Goal: Navigation & Orientation: Find specific page/section

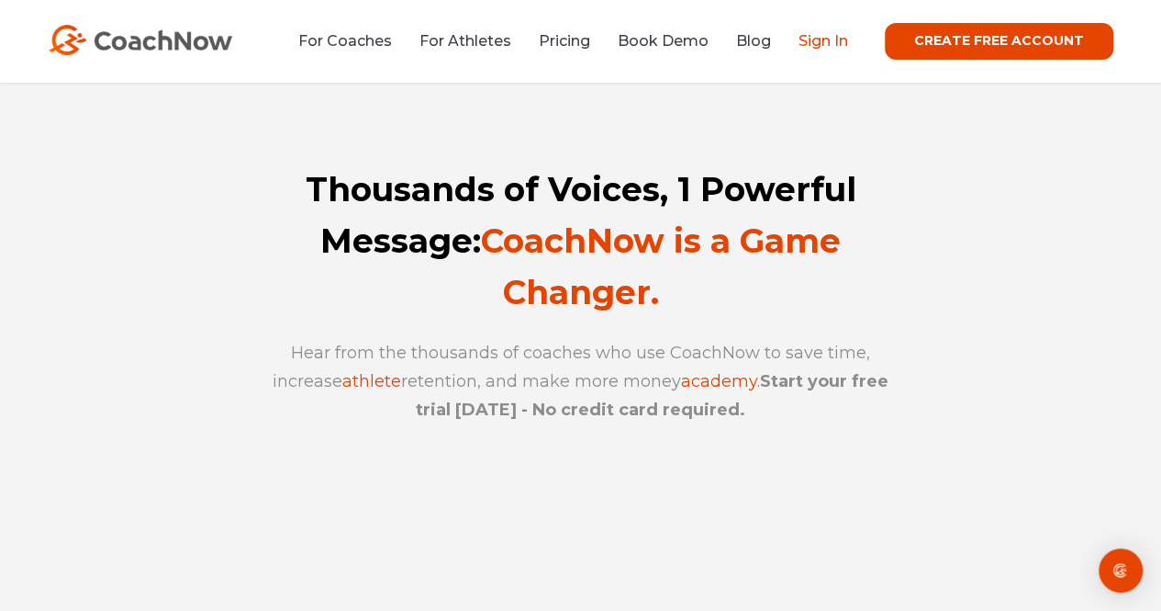
click at [832, 42] on link "Sign In" at bounding box center [824, 40] width 50 height 17
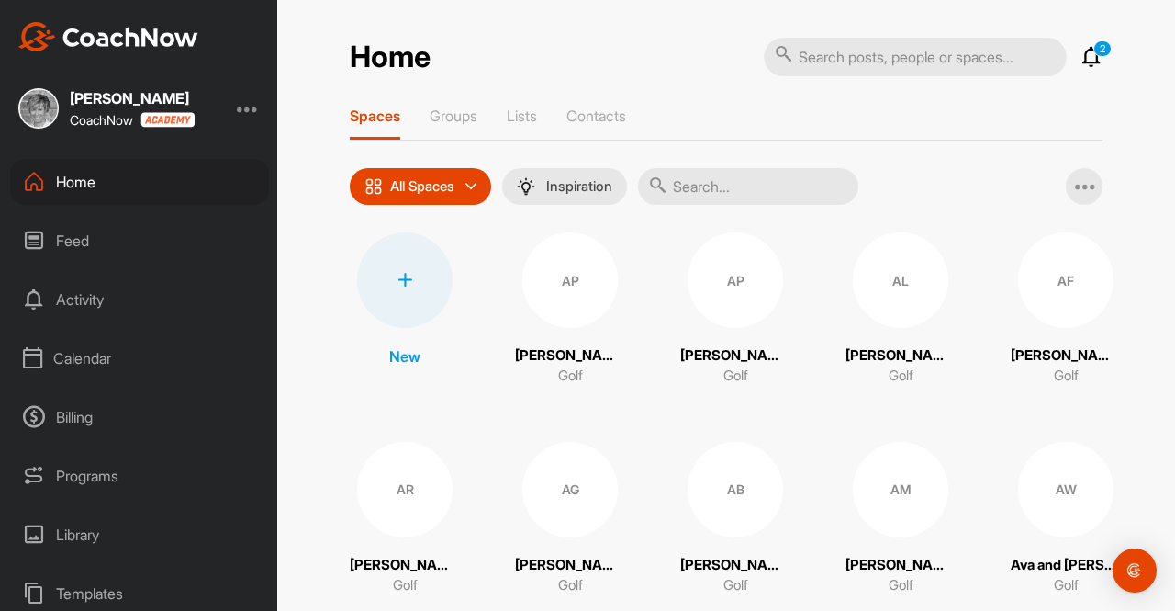
click at [671, 181] on input "text" at bounding box center [748, 186] width 220 height 37
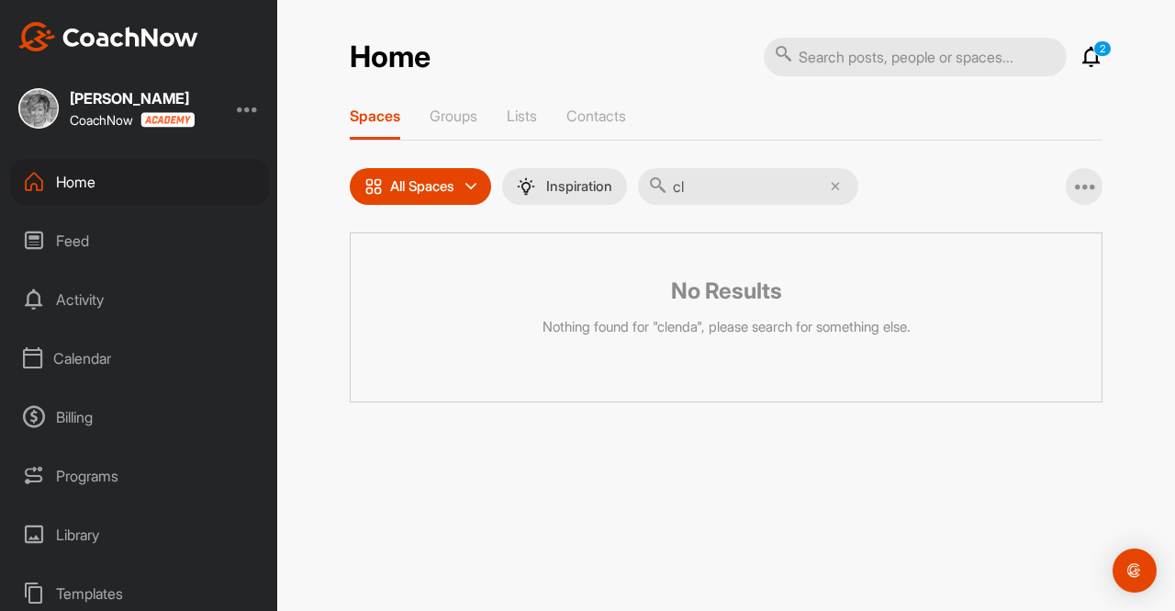
type input "c"
type input "g"
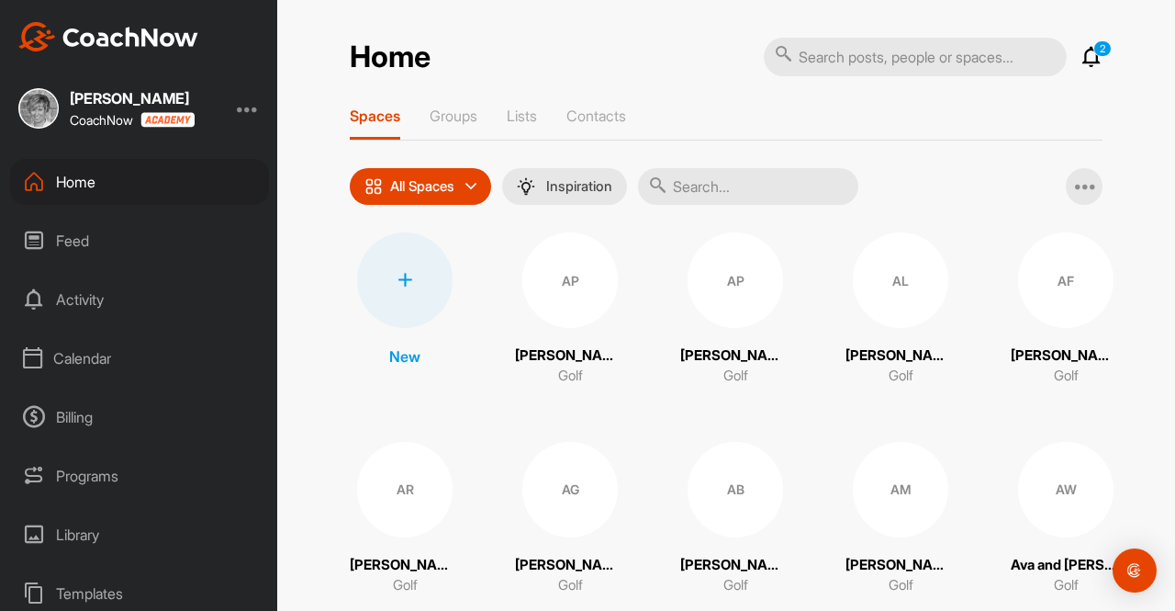
click at [671, 181] on input "text" at bounding box center [748, 186] width 220 height 37
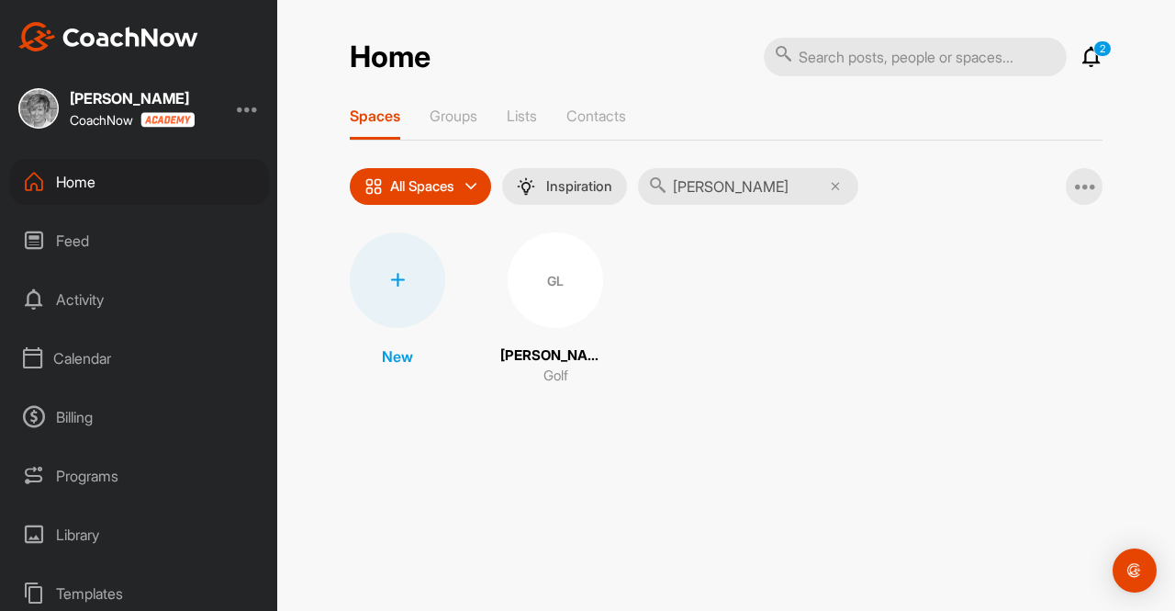
type input "[PERSON_NAME]"
click at [562, 296] on div "GL" at bounding box center [555, 279] width 95 height 95
